Goal: Check status: Check status

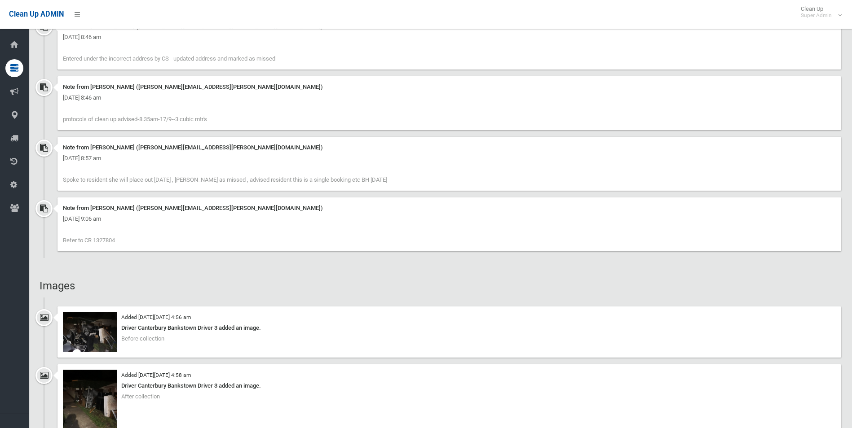
scroll to position [718, 0]
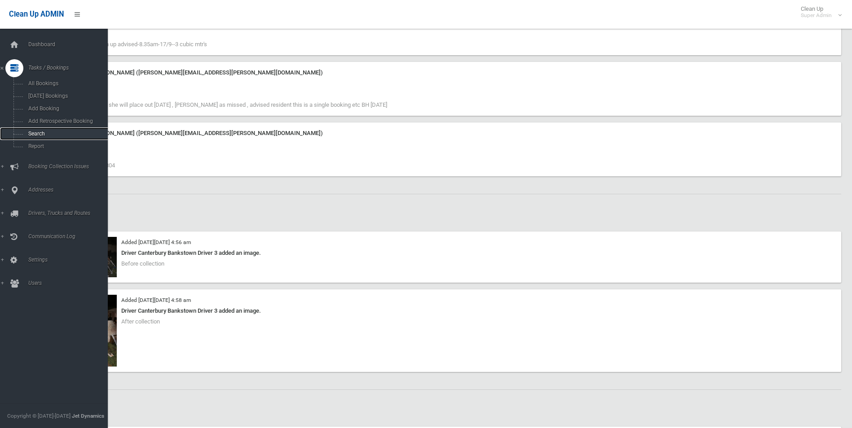
click at [40, 133] on span "Search" at bounding box center [66, 134] width 81 height 6
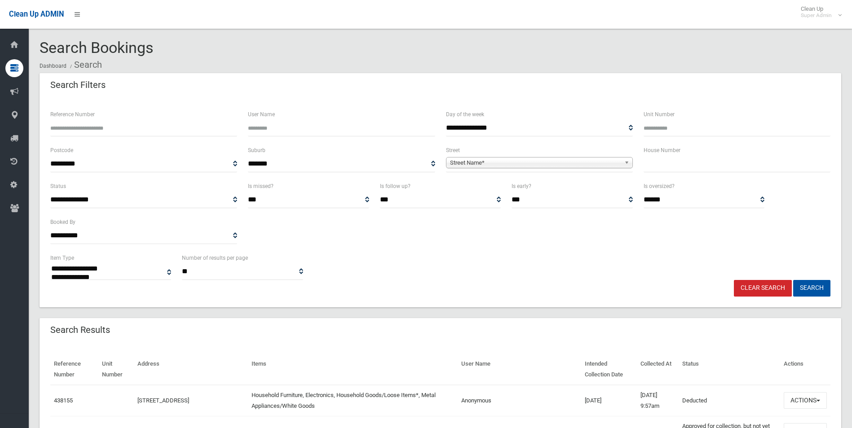
select select
click at [97, 125] on input "Reference Number" at bounding box center [143, 128] width 187 height 17
type input "******"
click at [793, 280] on button "Search" at bounding box center [811, 288] width 37 height 17
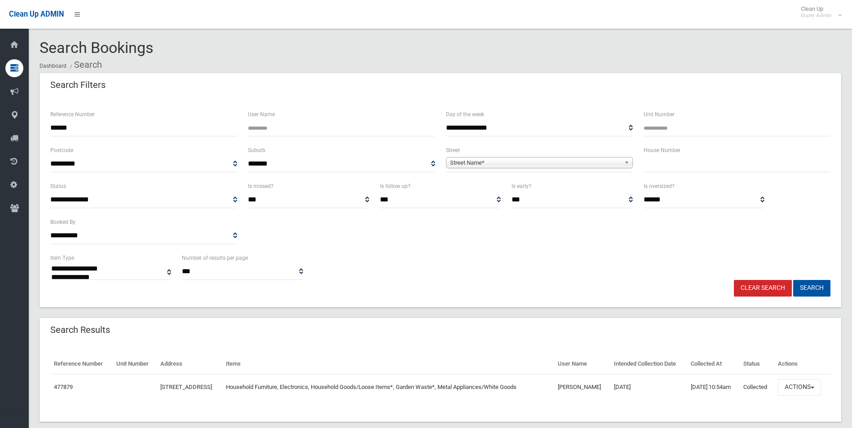
select select
click at [796, 389] on button "Actions" at bounding box center [799, 387] width 43 height 17
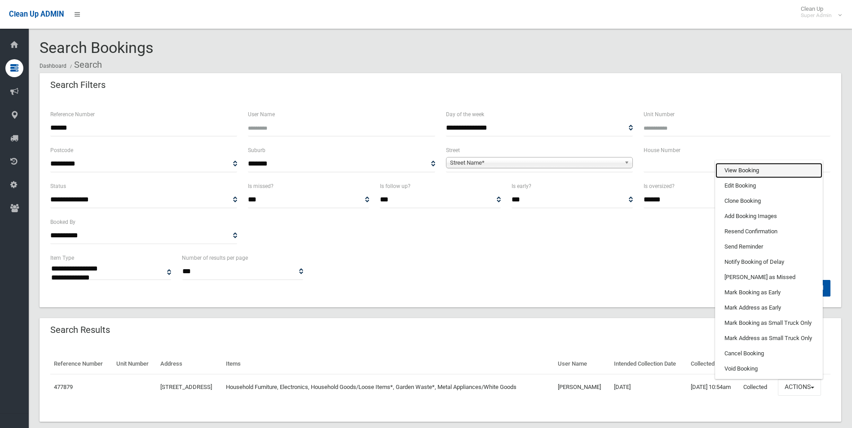
click at [746, 172] on link "View Booking" at bounding box center [768, 170] width 107 height 15
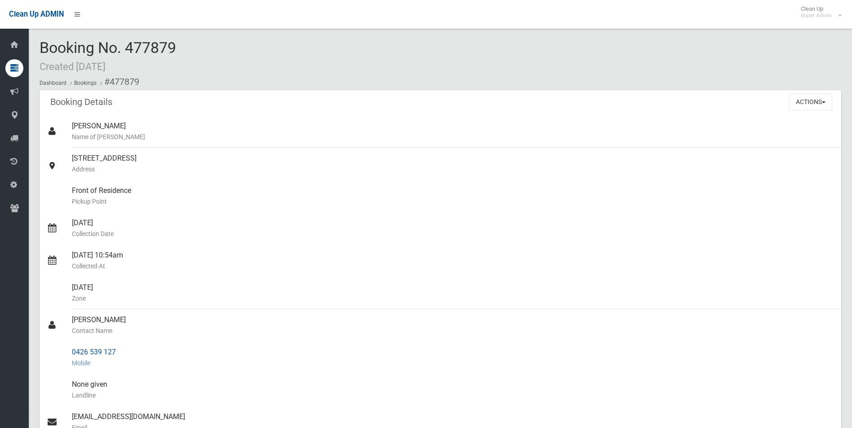
drag, startPoint x: 72, startPoint y: 351, endPoint x: 119, endPoint y: 350, distance: 46.3
click at [119, 350] on div "0426 539 127 Mobile" at bounding box center [453, 358] width 762 height 32
drag, startPoint x: 119, startPoint y: 350, endPoint x: 110, endPoint y: 349, distance: 8.6
copy div "0426 539 127"
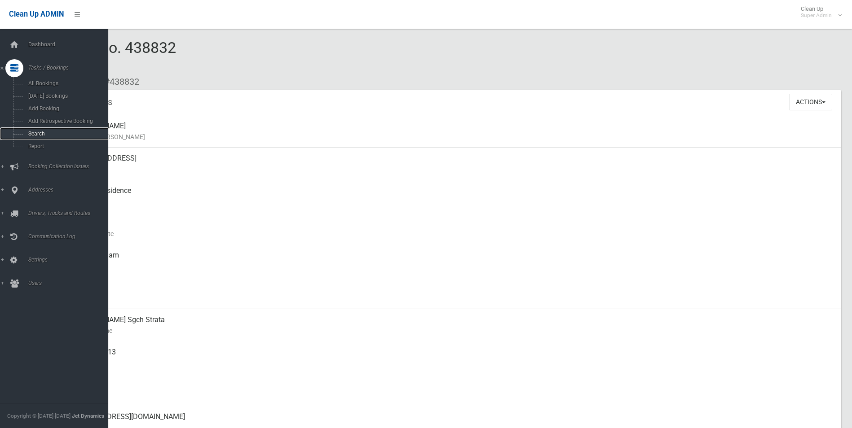
click at [40, 133] on span "Search" at bounding box center [66, 134] width 81 height 6
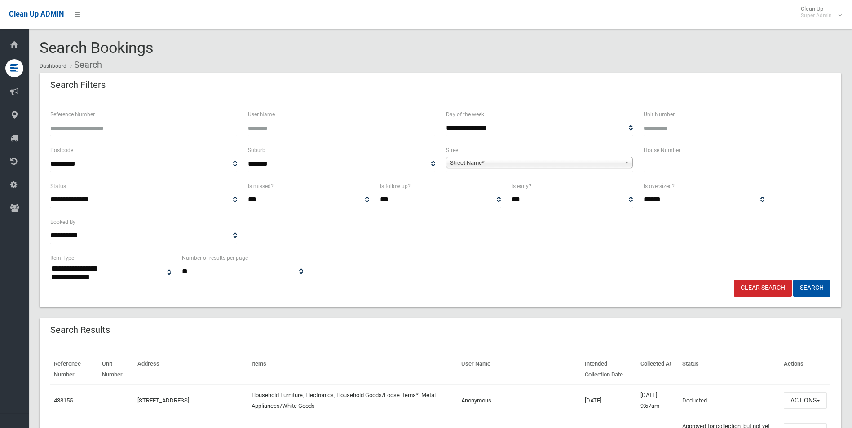
select select
click at [128, 126] on input "Reference Number" at bounding box center [143, 128] width 187 height 17
type input "*******"
click at [793, 280] on button "Search" at bounding box center [811, 288] width 37 height 17
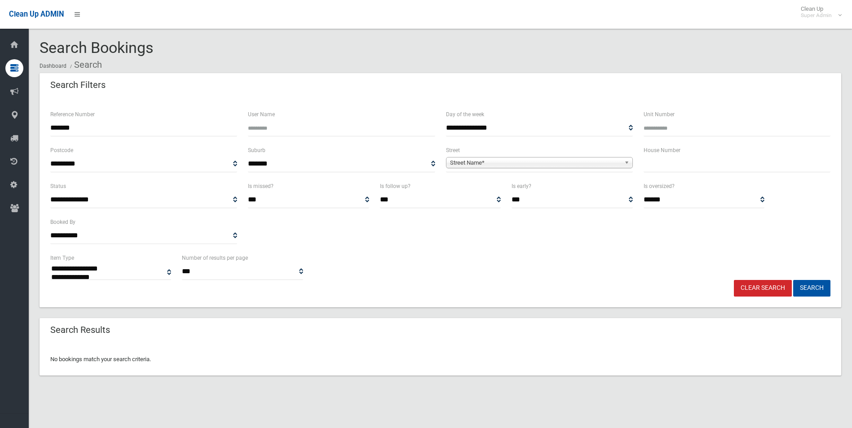
select select
click at [90, 124] on input "*******" at bounding box center [143, 128] width 187 height 17
type input "*"
type input "******"
click at [793, 280] on button "Search" at bounding box center [811, 288] width 37 height 17
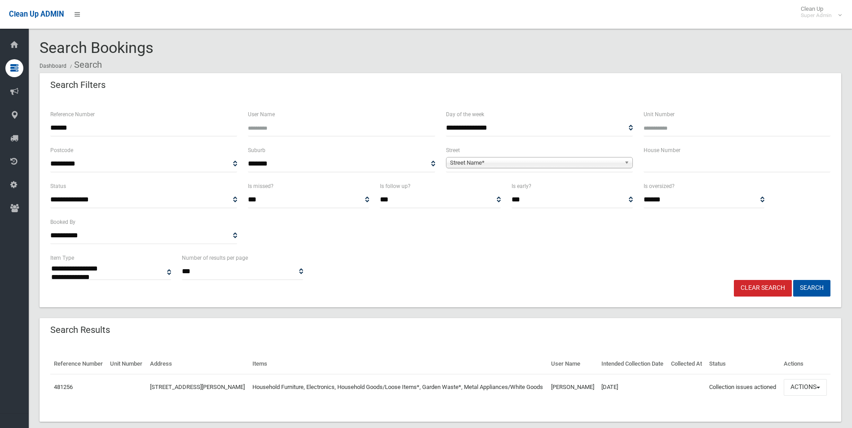
select select
click at [808, 396] on button "Actions" at bounding box center [805, 387] width 43 height 17
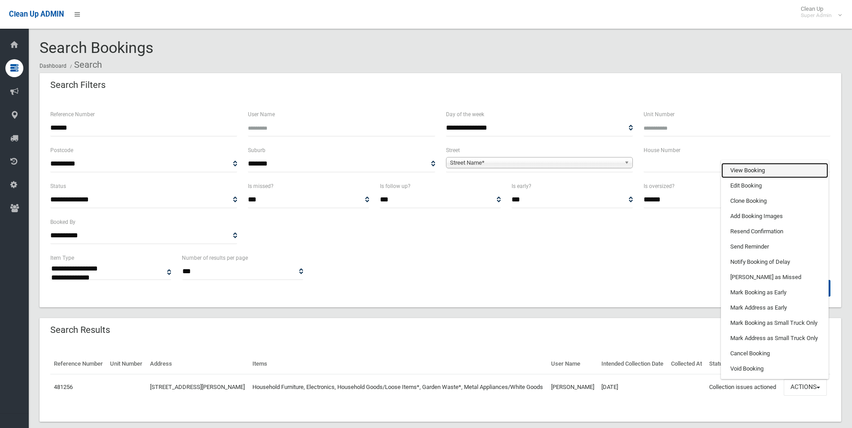
click at [748, 178] on link "View Booking" at bounding box center [774, 170] width 107 height 15
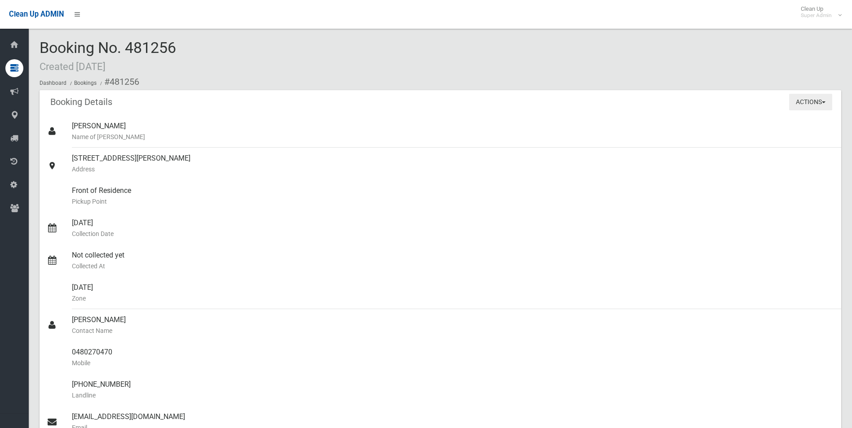
click at [798, 103] on button "Actions" at bounding box center [810, 102] width 43 height 17
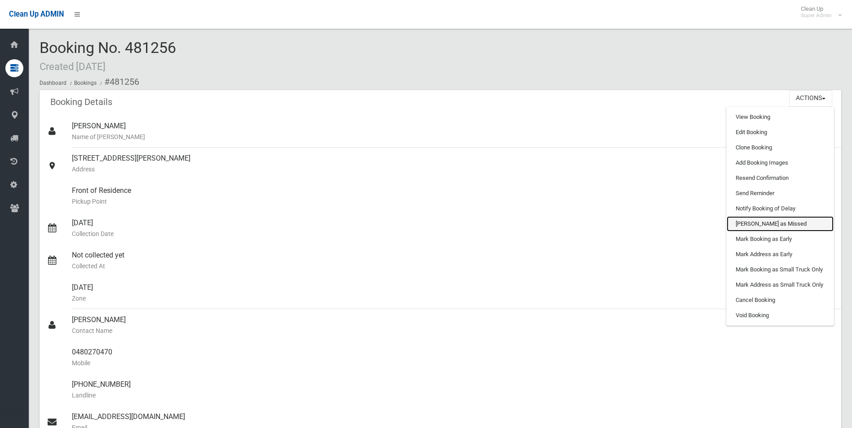
click at [757, 223] on link "[PERSON_NAME] as Missed" at bounding box center [780, 223] width 107 height 15
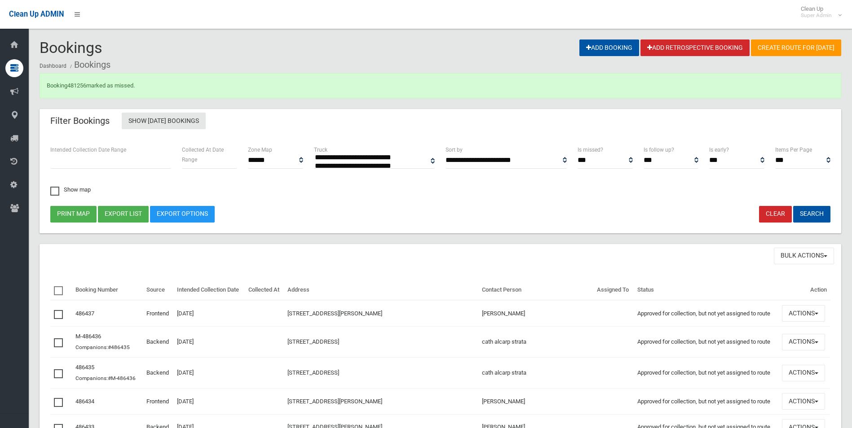
select select
